Goal: Find specific page/section: Find specific page/section

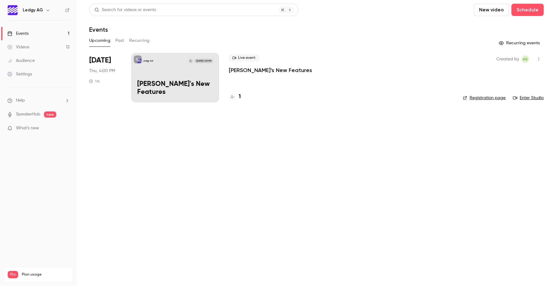
click at [174, 74] on div "Ledgy AG A [DATE] 4:00 PM [PERSON_NAME]'s New Features" at bounding box center [175, 77] width 88 height 49
